Goal: Information Seeking & Learning: Learn about a topic

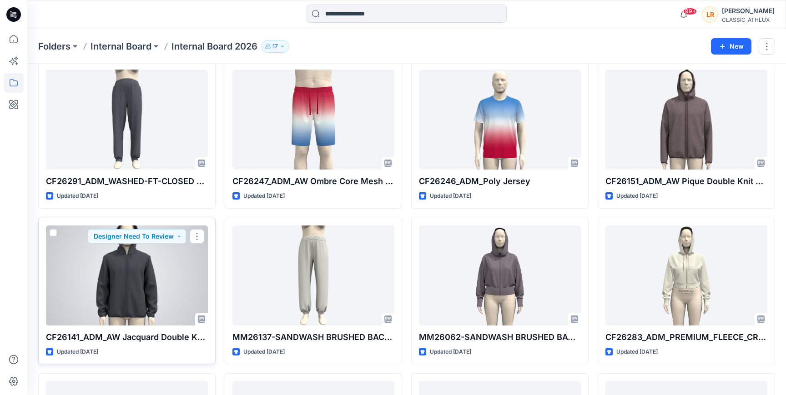
scroll to position [2596, 0]
click at [144, 274] on div at bounding box center [127, 276] width 162 height 100
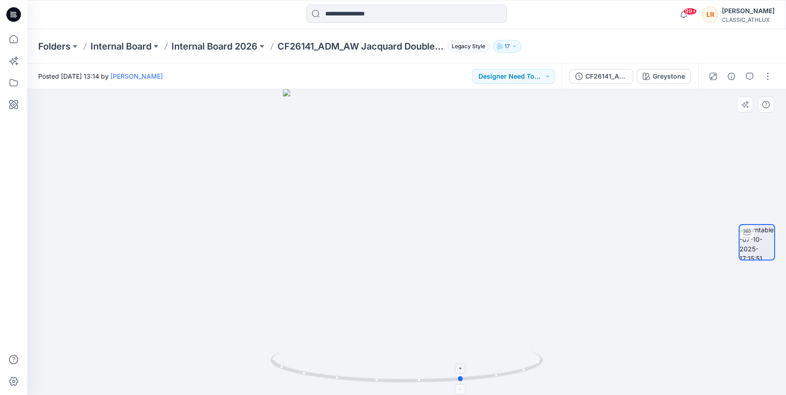
drag, startPoint x: 417, startPoint y: 381, endPoint x: 463, endPoint y: 381, distance: 46.4
click at [463, 381] on icon at bounding box center [407, 368] width 275 height 34
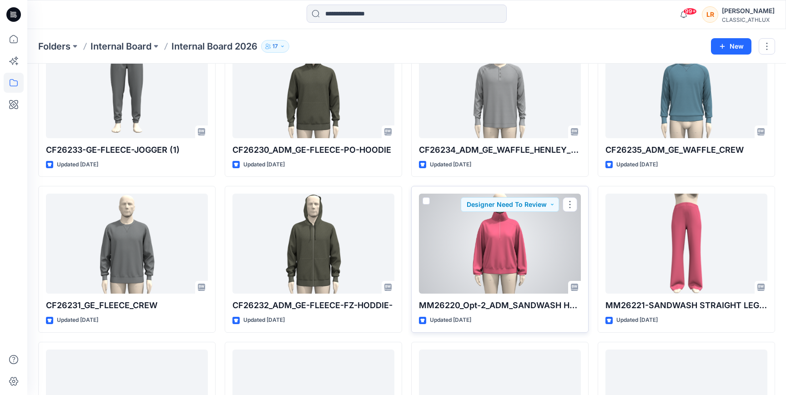
scroll to position [2305, 0]
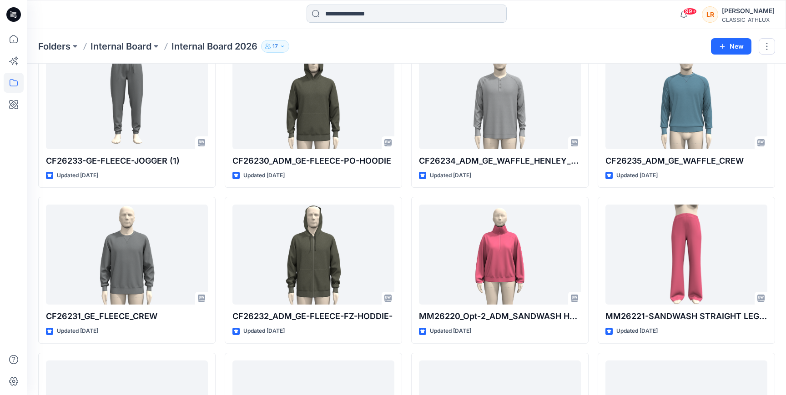
click at [396, 15] on input at bounding box center [406, 14] width 200 height 18
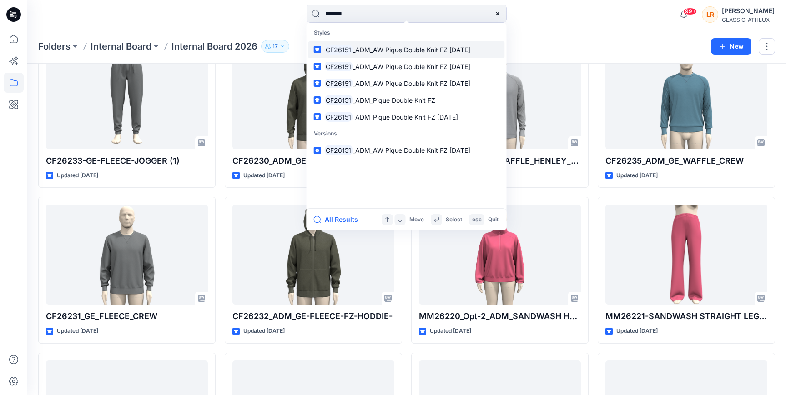
type input "*******"
click at [416, 50] on span "_ADM_AW Pique Double Knit FZ [DATE]" at bounding box center [411, 50] width 118 height 8
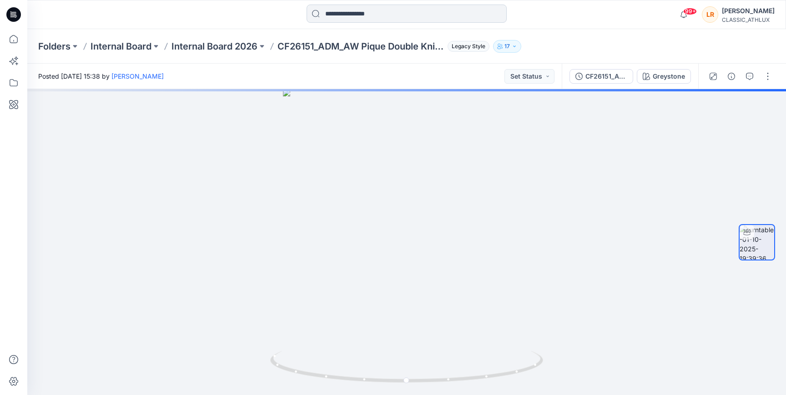
click at [398, 14] on input at bounding box center [406, 14] width 200 height 18
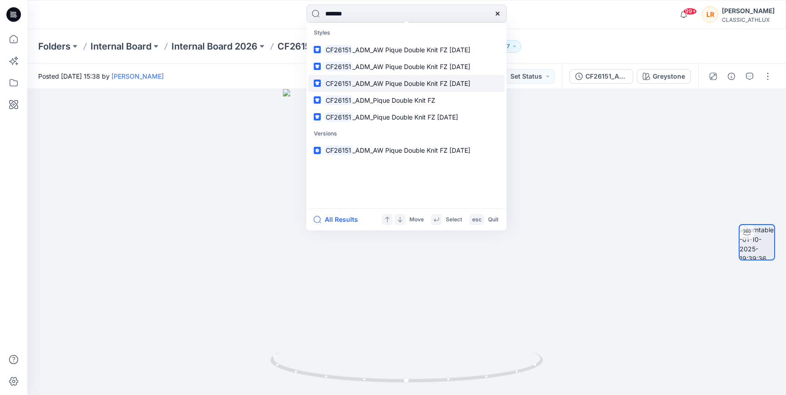
type input "*******"
click at [409, 80] on span "_ADM_AW Pique Double Knit FZ [DATE]" at bounding box center [411, 84] width 118 height 8
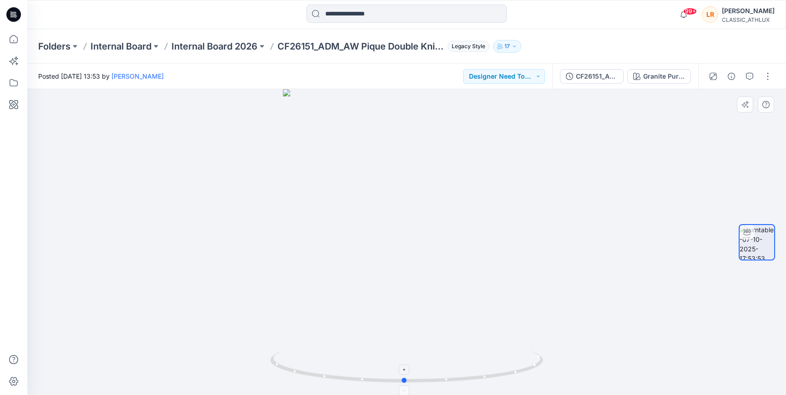
drag, startPoint x: 442, startPoint y: 383, endPoint x: 423, endPoint y: 381, distance: 18.7
click at [406, 386] on div at bounding box center [406, 242] width 758 height 306
drag, startPoint x: 441, startPoint y: 158, endPoint x: 424, endPoint y: 262, distance: 105.9
click at [422, 264] on img at bounding box center [406, 242] width 358 height 306
click at [382, 12] on input at bounding box center [406, 14] width 200 height 18
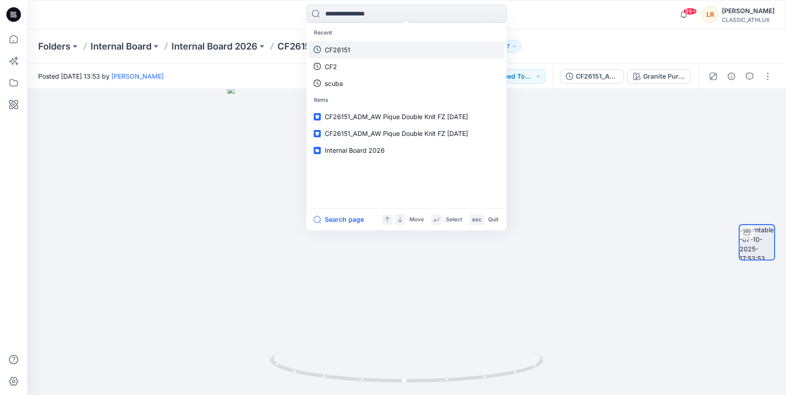
click at [353, 50] on link "CF26151" at bounding box center [406, 49] width 196 height 17
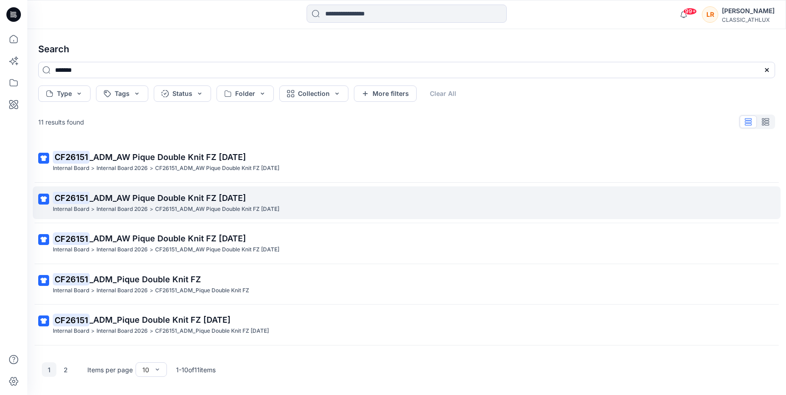
click at [216, 201] on span "_ADM_AW Pique Double Knit FZ [DATE]" at bounding box center [168, 198] width 156 height 10
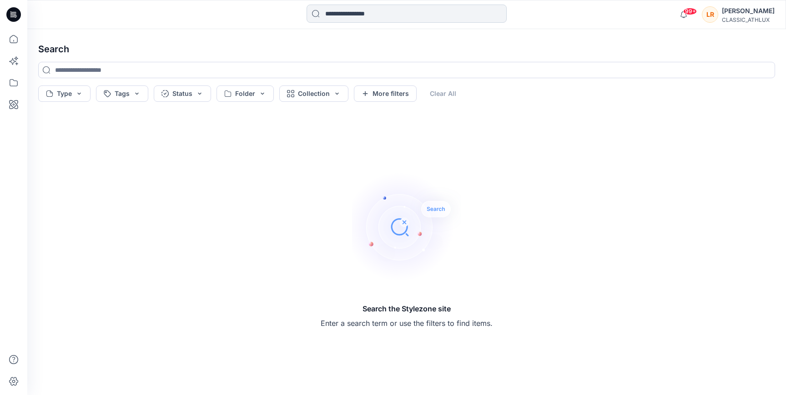
click at [392, 9] on input at bounding box center [406, 14] width 200 height 18
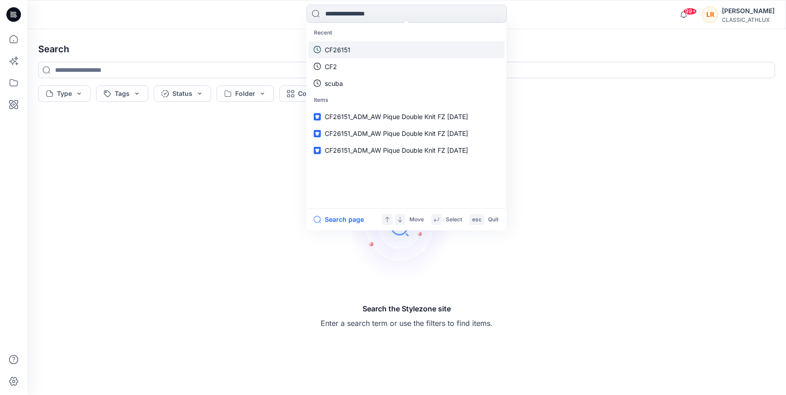
drag, startPoint x: 352, startPoint y: 49, endPoint x: 345, endPoint y: 50, distance: 7.4
click at [352, 49] on link "CF26151" at bounding box center [406, 49] width 196 height 17
type input "*******"
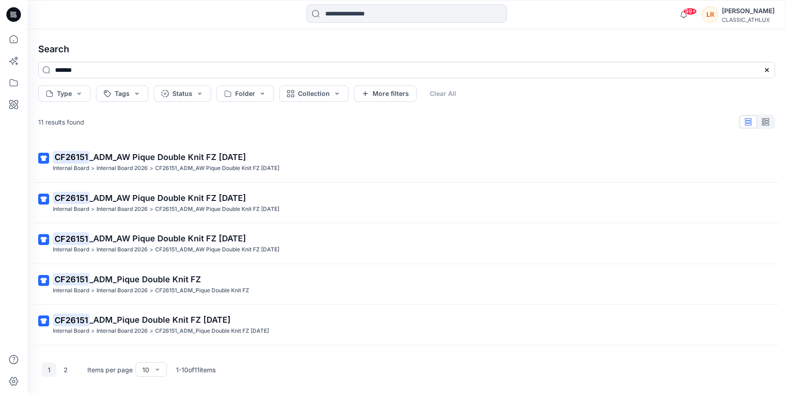
drag, startPoint x: 219, startPoint y: 157, endPoint x: 233, endPoint y: 160, distance: 14.8
click at [219, 157] on span "_ADM_AW Pique Double Knit FZ [DATE]" at bounding box center [168, 157] width 156 height 10
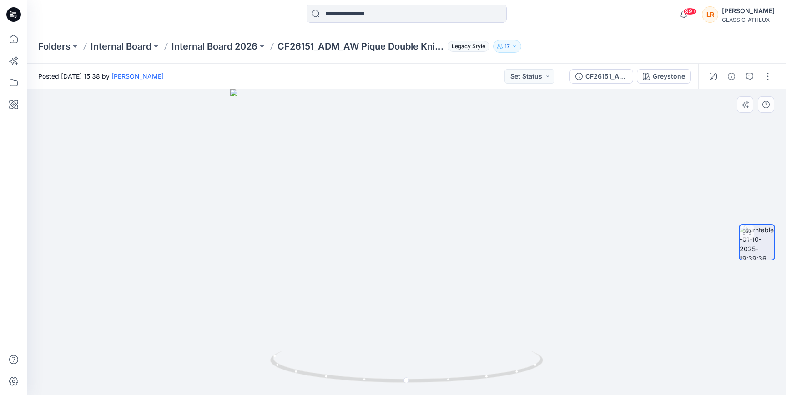
drag, startPoint x: 442, startPoint y: 171, endPoint x: 500, endPoint y: 271, distance: 115.5
click at [441, 267] on img at bounding box center [406, 242] width 353 height 306
click at [396, 19] on input at bounding box center [406, 14] width 200 height 18
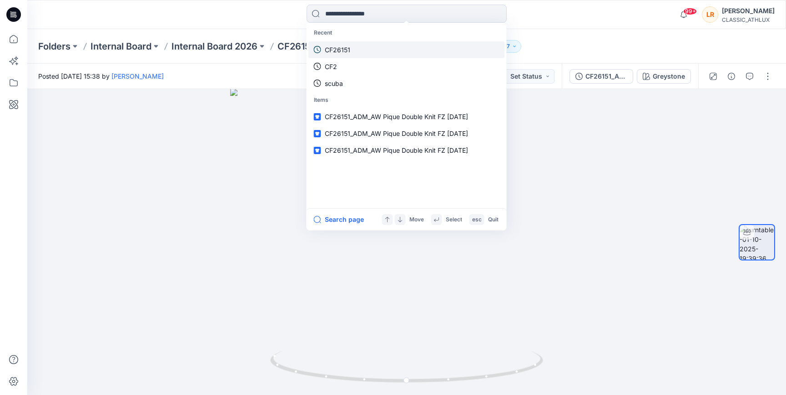
click at [360, 56] on link "CF26151" at bounding box center [406, 49] width 196 height 17
